Goal: Task Accomplishment & Management: Complete application form

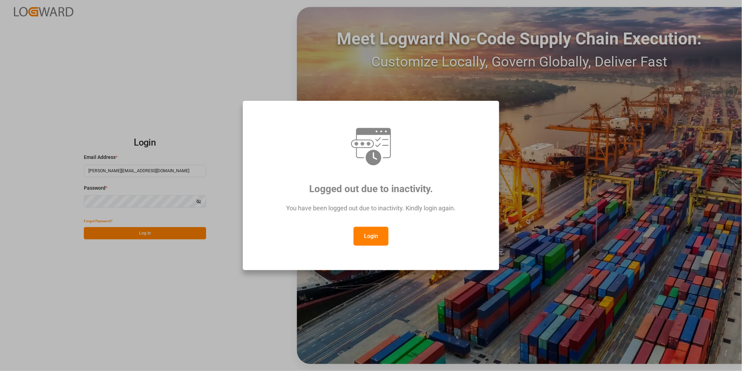
click at [372, 240] on button "Login" at bounding box center [371, 235] width 35 height 19
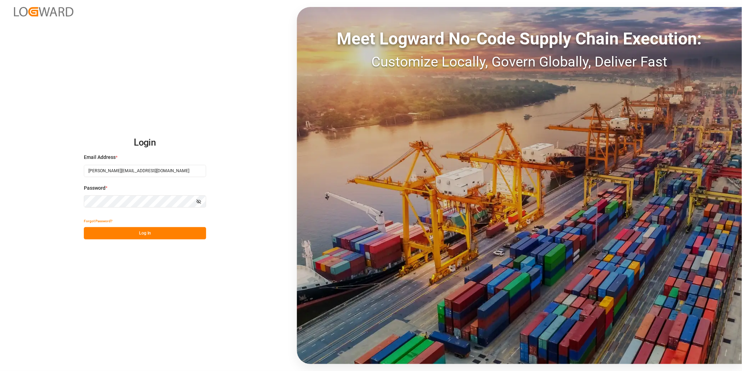
click at [191, 236] on button "Log In" at bounding box center [145, 233] width 122 height 12
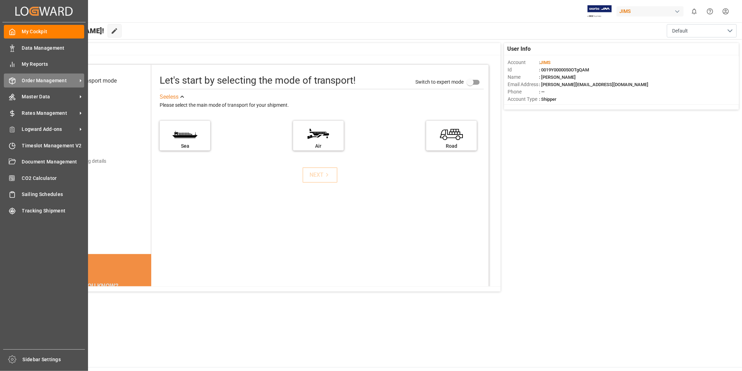
click at [19, 85] on div "Order Management Order Management" at bounding box center [44, 80] width 80 height 14
click at [55, 81] on span "Order Management" at bounding box center [49, 80] width 55 height 7
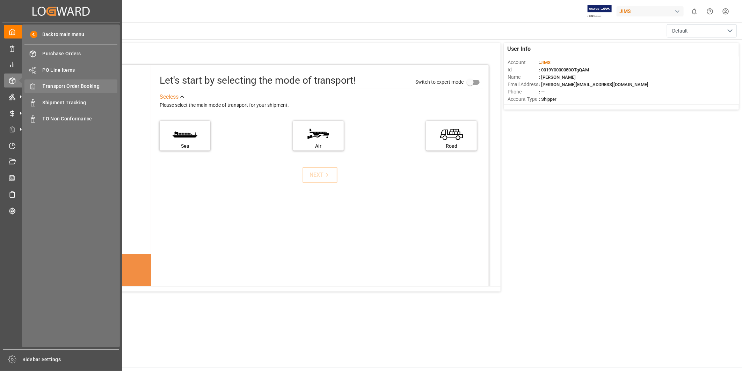
click at [57, 86] on span "Transport Order Booking" at bounding box center [80, 85] width 75 height 7
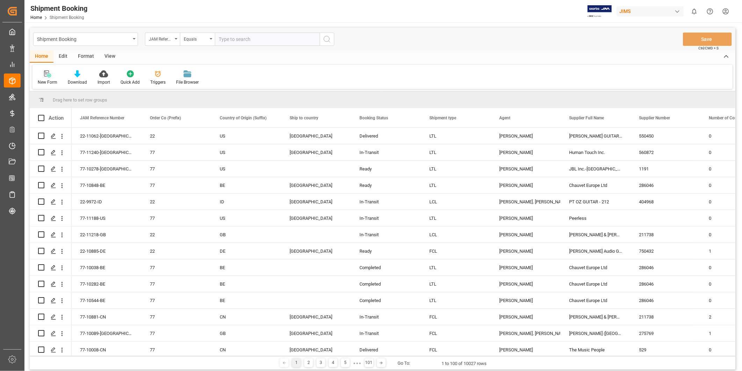
click at [39, 73] on div at bounding box center [48, 73] width 20 height 7
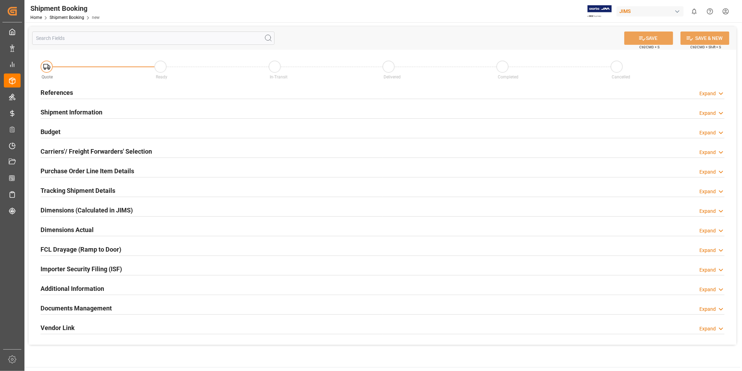
click at [714, 96] on div "Expand" at bounding box center [708, 93] width 16 height 7
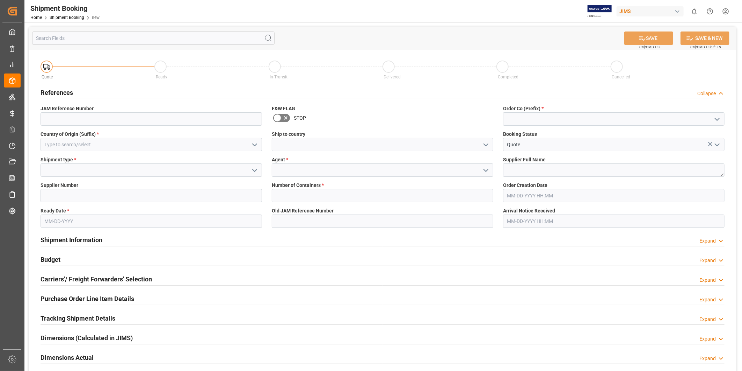
click at [717, 120] on polyline "open menu" at bounding box center [717, 119] width 4 height 2
click at [689, 135] on div "22" at bounding box center [614, 135] width 221 height 16
type input "22"
click at [253, 143] on icon "open menu" at bounding box center [255, 145] width 8 height 8
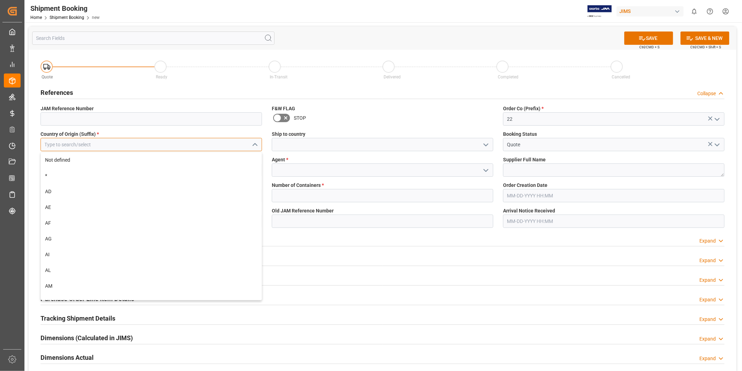
click at [206, 149] on input at bounding box center [152, 144] width 222 height 13
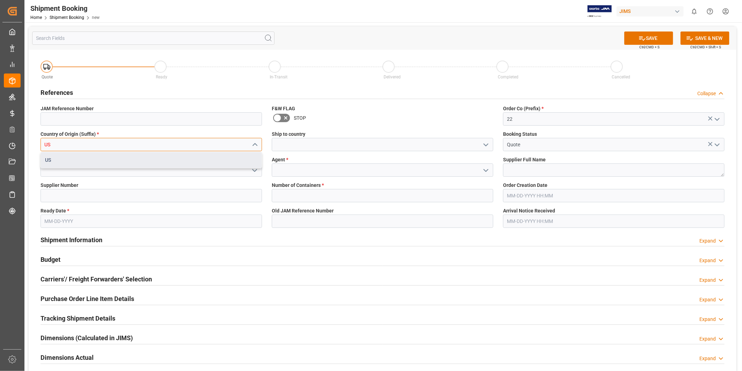
click at [166, 161] on div "US" at bounding box center [151, 160] width 221 height 16
type input "US"
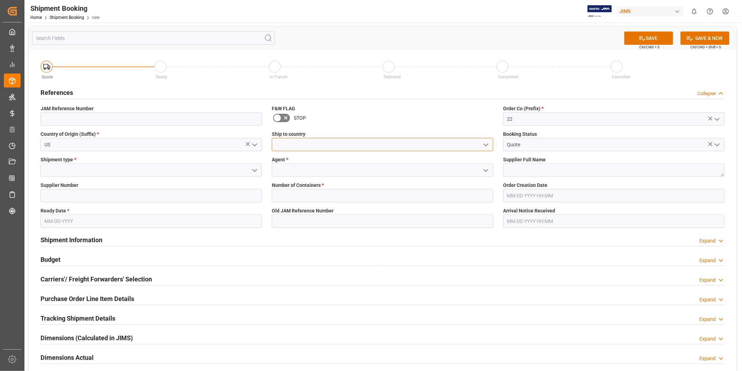
click at [344, 146] on input at bounding box center [383, 144] width 222 height 13
type input "ID"
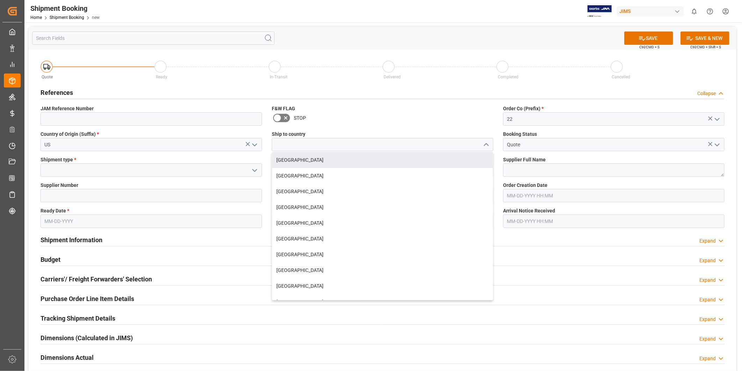
click at [344, 152] on div "[GEOGRAPHIC_DATA] [GEOGRAPHIC_DATA] [GEOGRAPHIC_DATA] [GEOGRAPHIC_DATA] [GEOGRA…" at bounding box center [383, 226] width 222 height 148
click at [351, 146] on input at bounding box center [383, 144] width 222 height 13
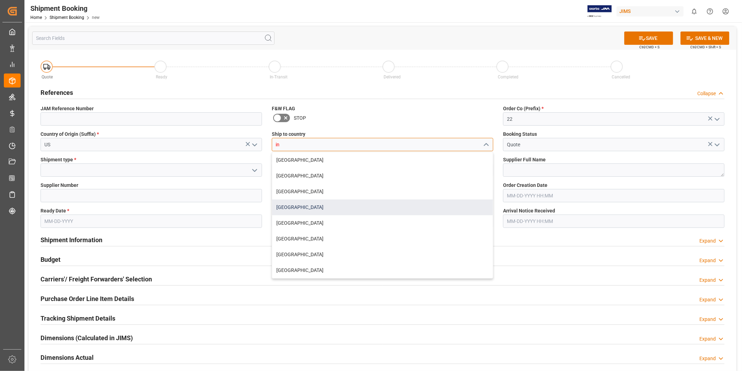
click at [344, 204] on div "[GEOGRAPHIC_DATA]" at bounding box center [382, 207] width 221 height 16
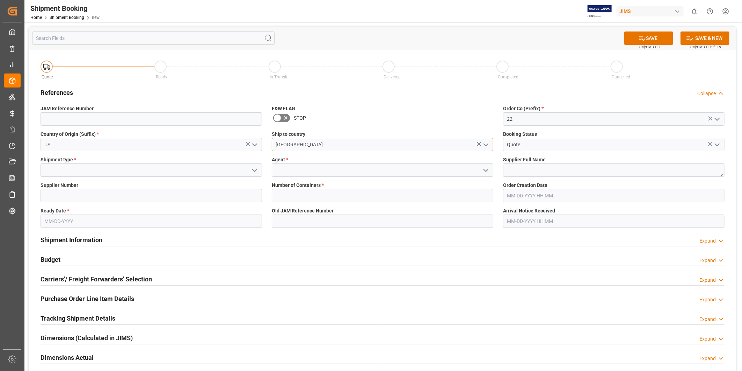
type input "[GEOGRAPHIC_DATA]"
click at [251, 170] on icon "open menu" at bounding box center [255, 170] width 8 height 8
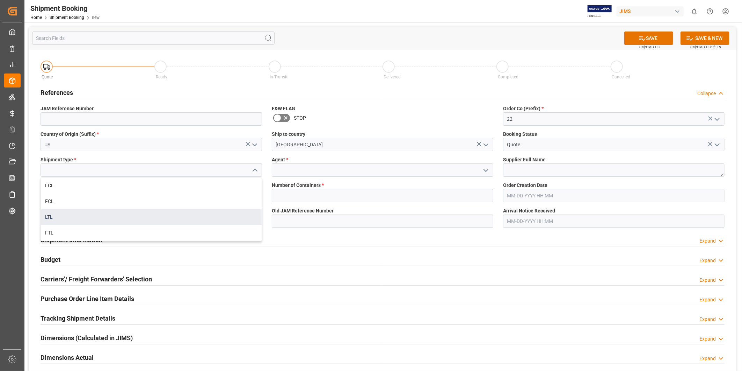
click at [205, 212] on div "LTL" at bounding box center [151, 217] width 221 height 16
type input "LTL"
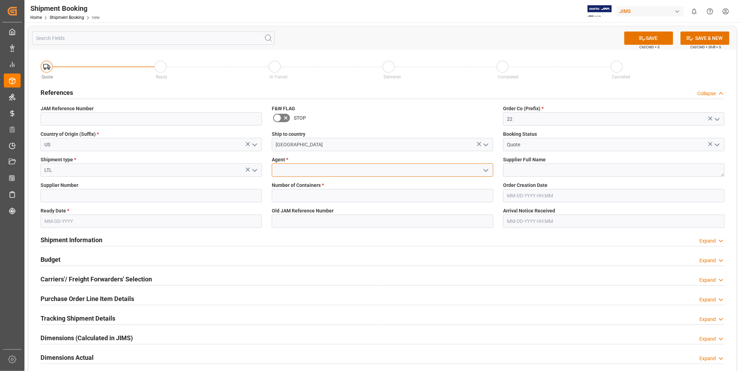
click at [324, 171] on input at bounding box center [383, 169] width 222 height 13
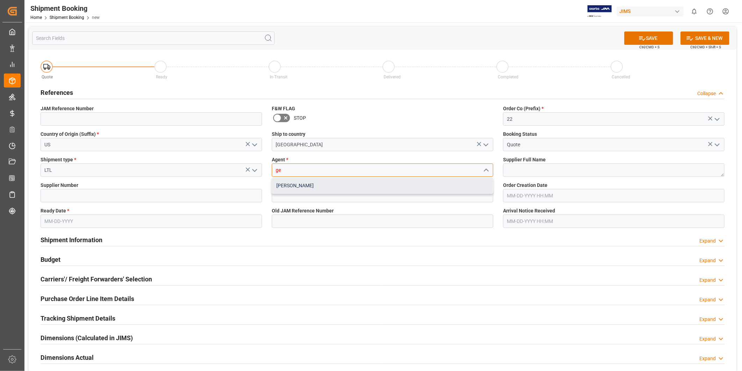
click at [322, 184] on div "[PERSON_NAME]" at bounding box center [382, 186] width 221 height 16
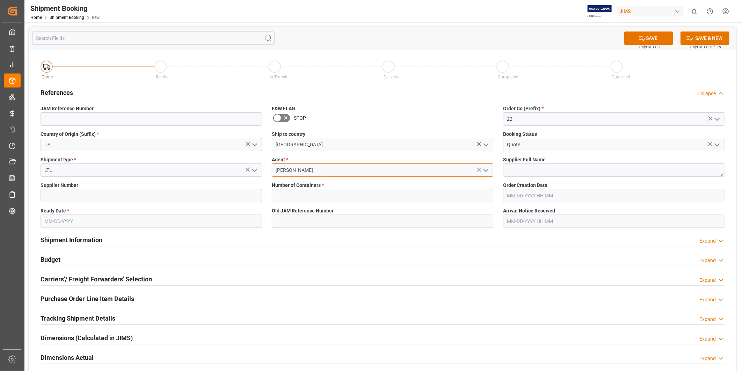
type input "[PERSON_NAME]"
click at [623, 158] on label "Supplier Full Name" at bounding box center [614, 159] width 222 height 7
click at [80, 196] on input at bounding box center [152, 195] width 222 height 13
paste input "557"
type input "557"
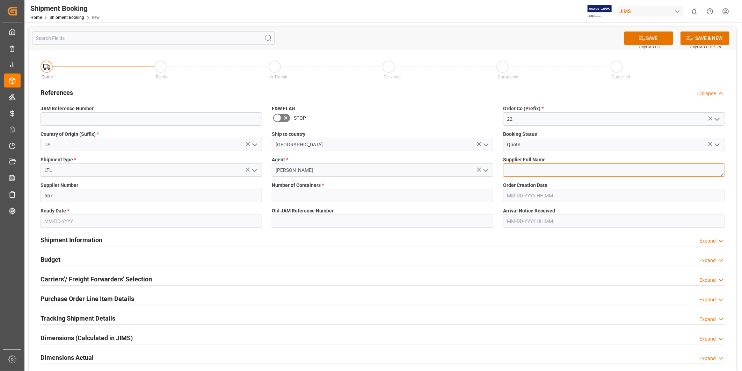
click at [533, 173] on textarea at bounding box center [614, 169] width 222 height 13
paste textarea "Ashly Audio ([GEOGRAPHIC_DATA], [GEOGRAPHIC_DATA])"
type textarea "Ashly Audio ([GEOGRAPHIC_DATA], [GEOGRAPHIC_DATA])"
click at [387, 196] on input "text" at bounding box center [383, 195] width 222 height 13
type input "0"
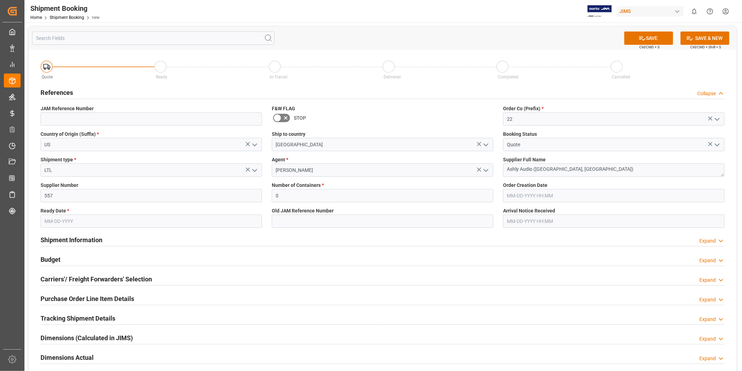
click at [160, 225] on input "text" at bounding box center [152, 220] width 222 height 13
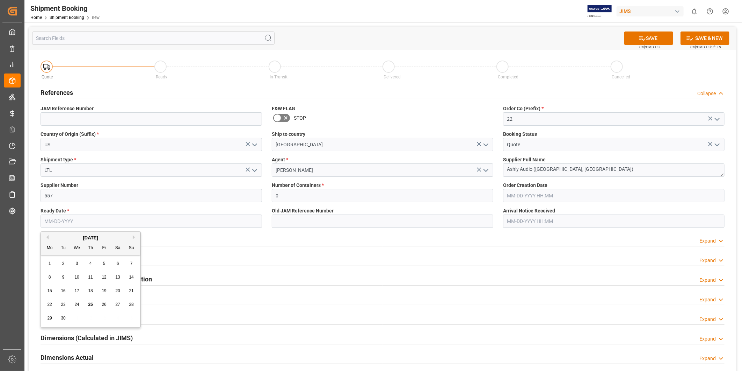
click at [227, 221] on input "text" at bounding box center [152, 220] width 222 height 13
click at [53, 317] on div "29" at bounding box center [49, 318] width 9 height 8
type input "[DATE]"
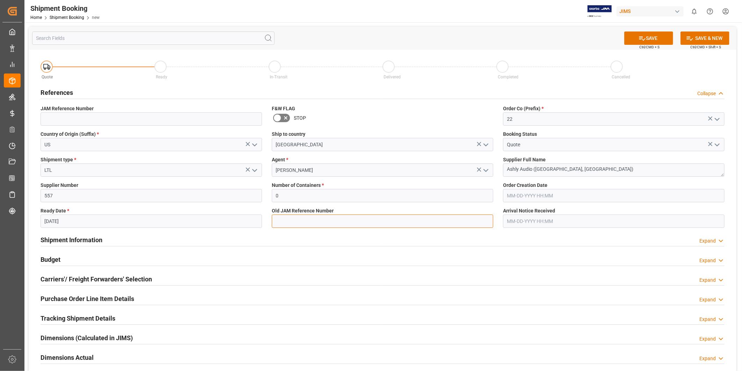
click at [291, 219] on input at bounding box center [383, 220] width 222 height 13
click at [446, 198] on input "0" at bounding box center [383, 195] width 222 height 13
click at [649, 42] on button "SAVE" at bounding box center [649, 37] width 49 height 13
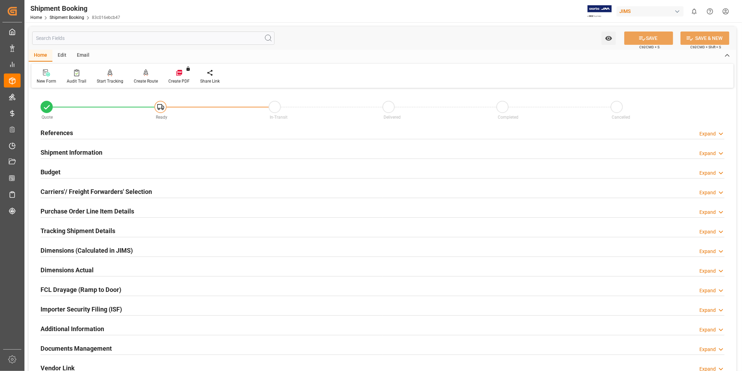
click at [100, 187] on h2 "Carriers'/ Freight Forwarders' Selection" at bounding box center [97, 191] width 112 height 9
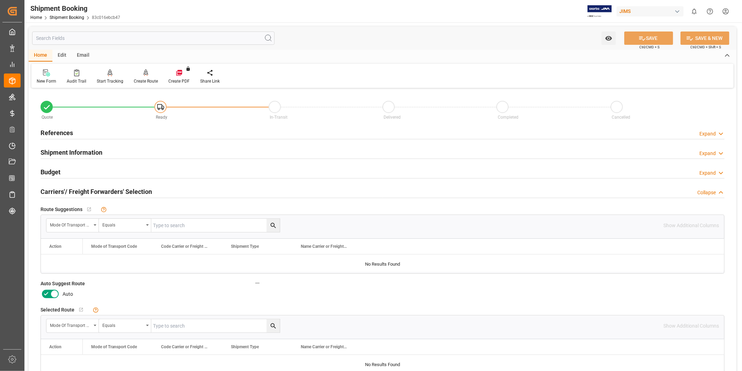
click at [51, 294] on icon at bounding box center [54, 293] width 8 height 8
click at [0, 0] on input "checkbox" at bounding box center [0, 0] width 0 height 0
click at [633, 36] on button "SAVE" at bounding box center [649, 37] width 49 height 13
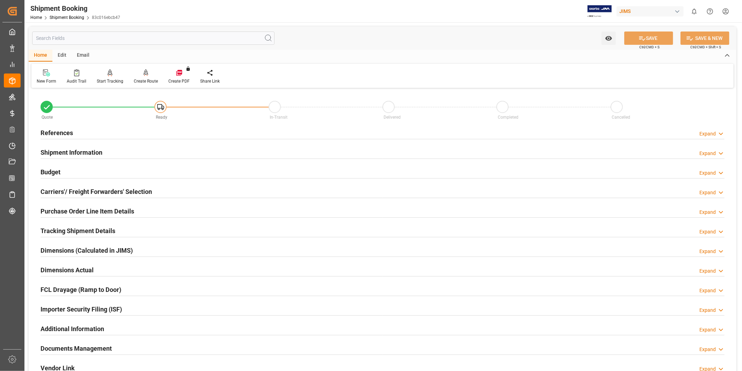
click at [108, 190] on h2 "Carriers'/ Freight Forwarders' Selection" at bounding box center [97, 191] width 112 height 9
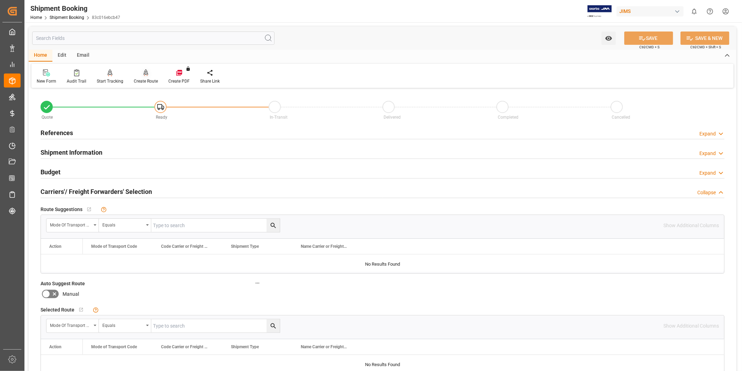
click at [138, 77] on div "Create Route" at bounding box center [146, 76] width 35 height 15
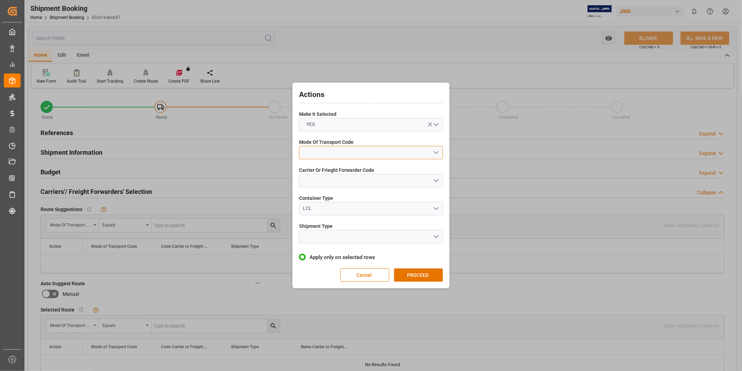
click at [376, 154] on button "open menu" at bounding box center [371, 152] width 144 height 13
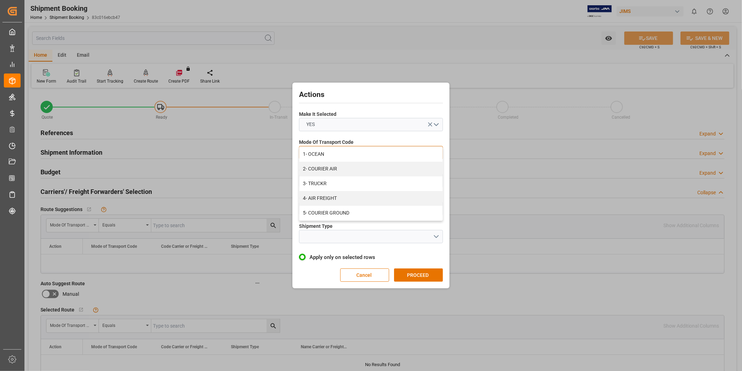
click at [357, 173] on div "2- COURIER AIR" at bounding box center [371, 168] width 143 height 15
click at [348, 180] on button "open menu" at bounding box center [371, 180] width 144 height 13
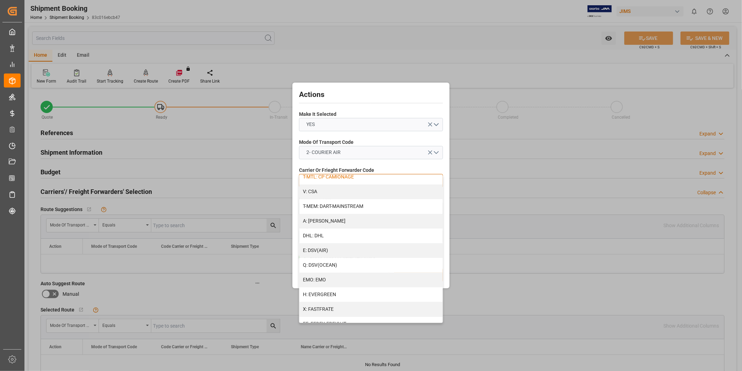
scroll to position [129, 0]
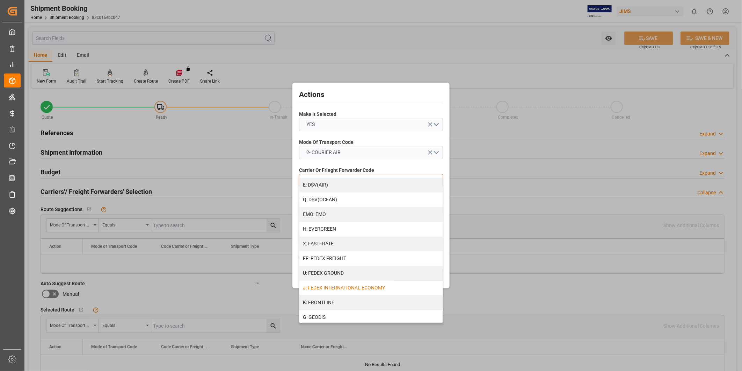
click at [357, 286] on div "J: FEDEX INTERNATIONAL ECONOMY" at bounding box center [371, 287] width 143 height 15
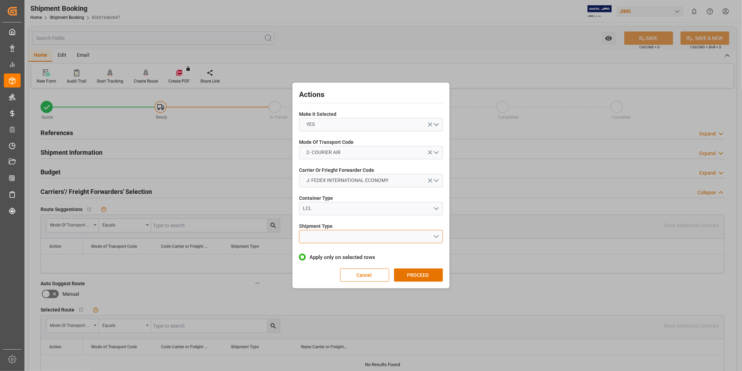
click at [350, 236] on button "open menu" at bounding box center [371, 236] width 144 height 13
click at [341, 242] on div "LTL" at bounding box center [371, 238] width 143 height 15
click at [416, 270] on button "PROCEED" at bounding box center [418, 274] width 49 height 13
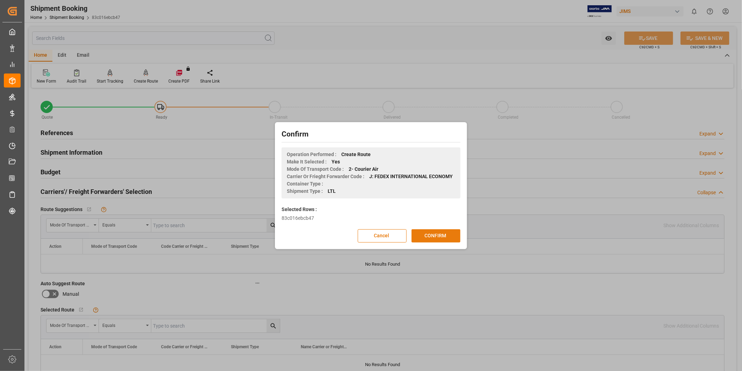
click at [433, 238] on button "CONFIRM" at bounding box center [436, 235] width 49 height 13
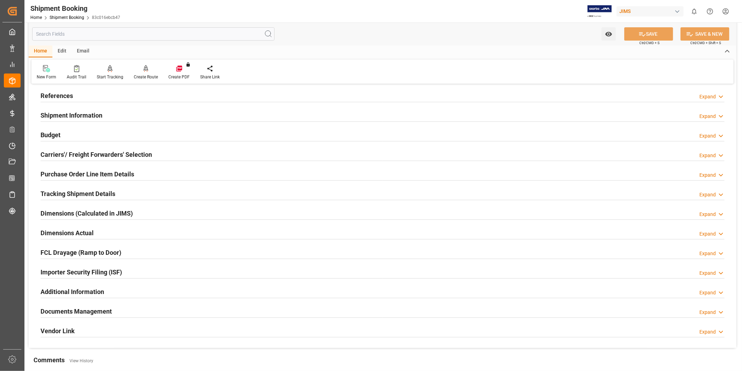
scroll to position [65, 0]
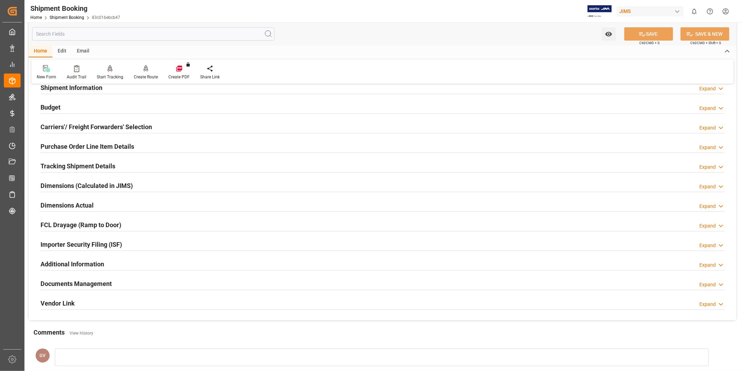
click at [141, 285] on div "Documents Management Expand" at bounding box center [383, 282] width 684 height 13
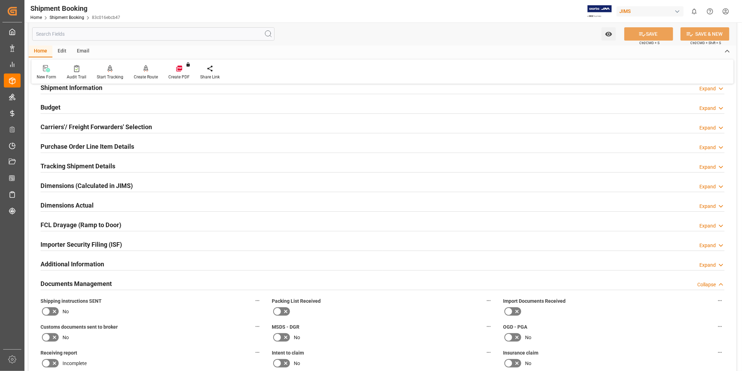
scroll to position [259, 0]
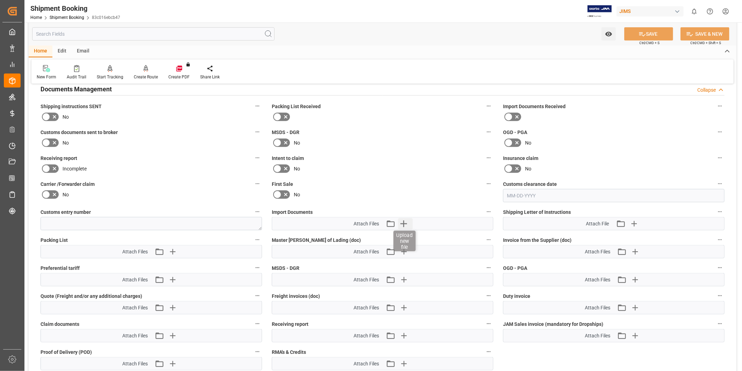
click at [408, 222] on icon "button" at bounding box center [403, 223] width 11 height 11
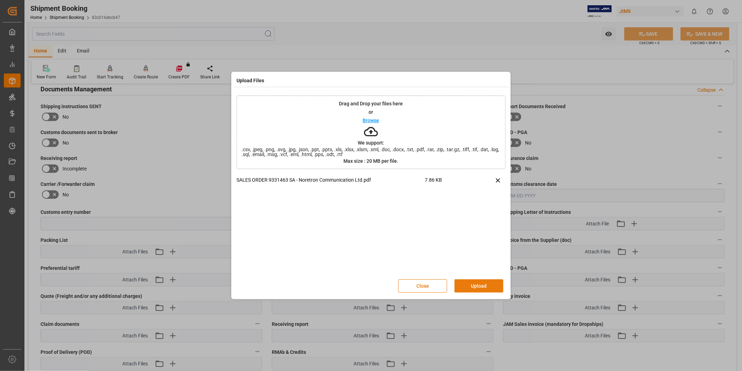
click at [471, 281] on button "Upload" at bounding box center [479, 285] width 49 height 13
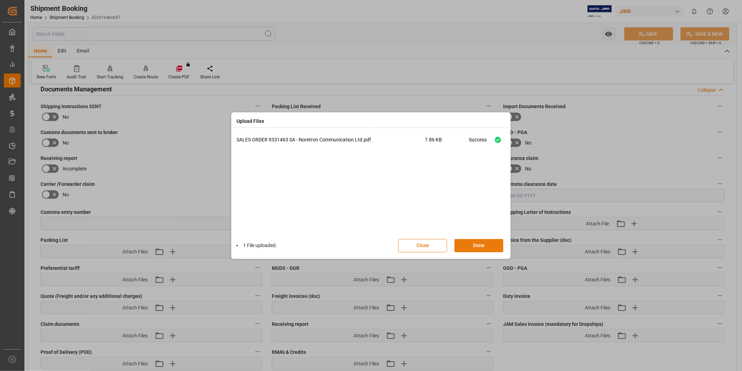
click at [480, 246] on button "Done" at bounding box center [479, 245] width 49 height 13
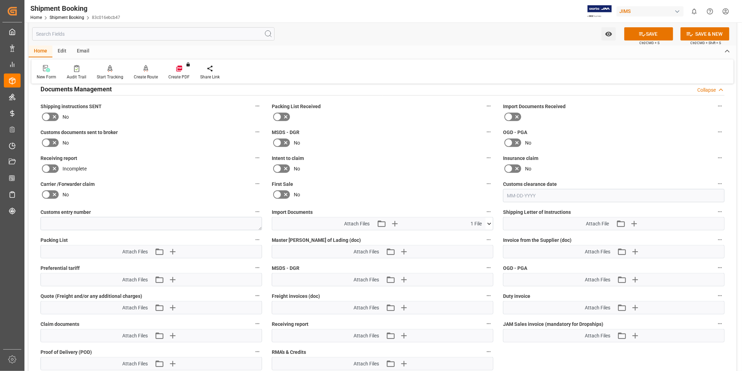
click at [638, 41] on div "Watch Option SAVE Ctrl/CMD + S SAVE & NEW Ctrl/CMD + Shift + S" at bounding box center [383, 33] width 708 height 23
click at [640, 34] on icon at bounding box center [643, 34] width 6 height 4
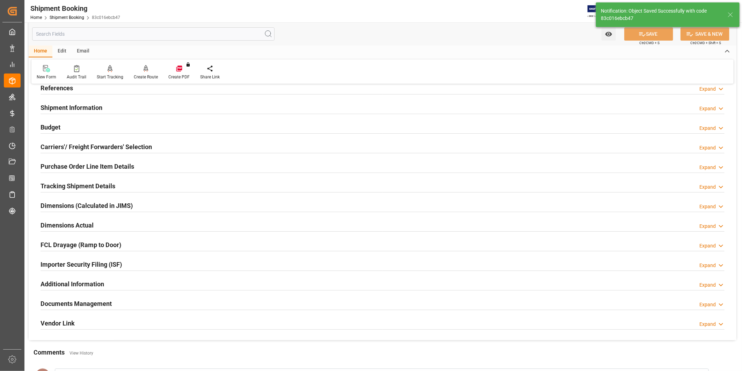
scroll to position [0, 0]
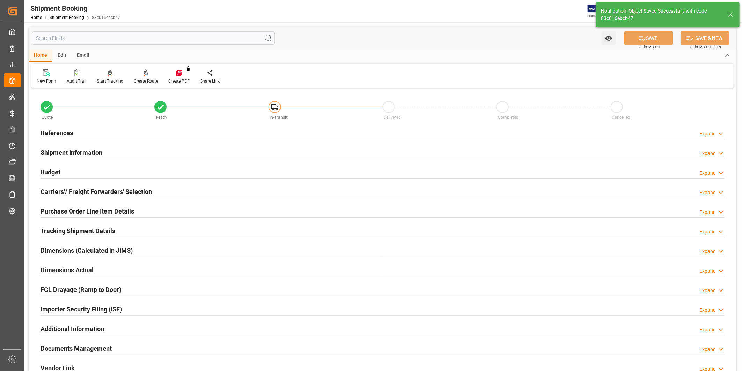
click at [704, 134] on div "Expand" at bounding box center [708, 133] width 16 height 7
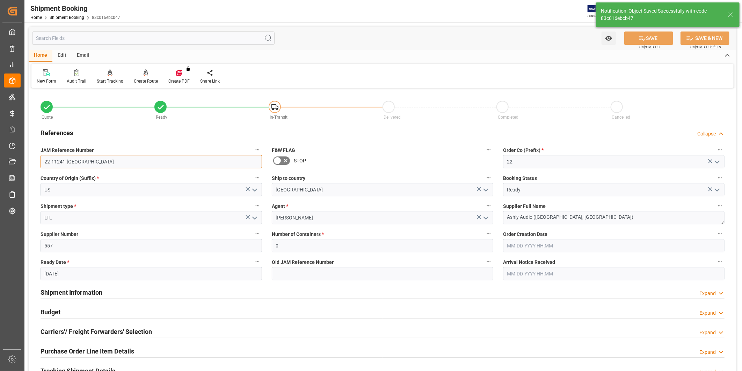
click at [88, 166] on input "22-11241-US" at bounding box center [152, 161] width 222 height 13
